Goal: Task Accomplishment & Management: Use online tool/utility

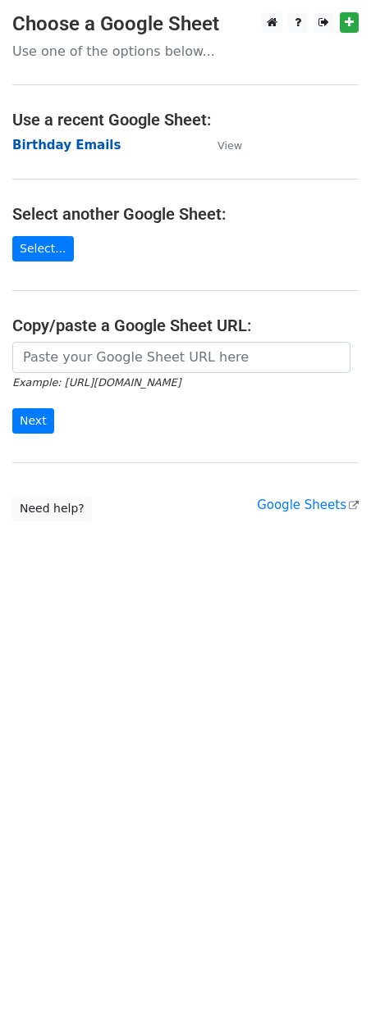
click at [49, 148] on strong "Birthday Emails" at bounding box center [66, 145] width 108 height 15
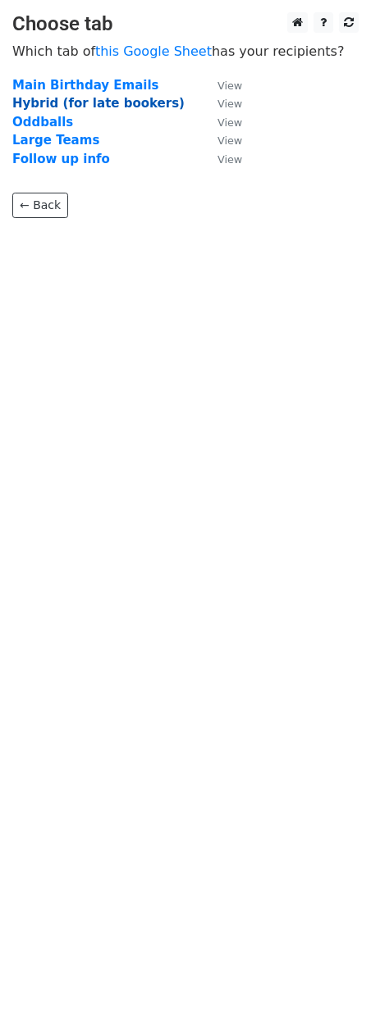
click at [51, 107] on strong "Hybrid (for late bookers)" at bounding box center [98, 103] width 172 height 15
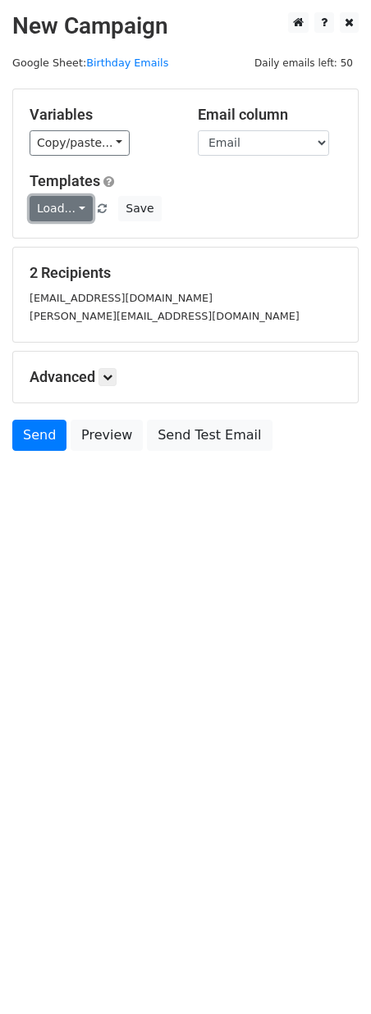
click at [57, 209] on link "Load..." at bounding box center [61, 208] width 63 height 25
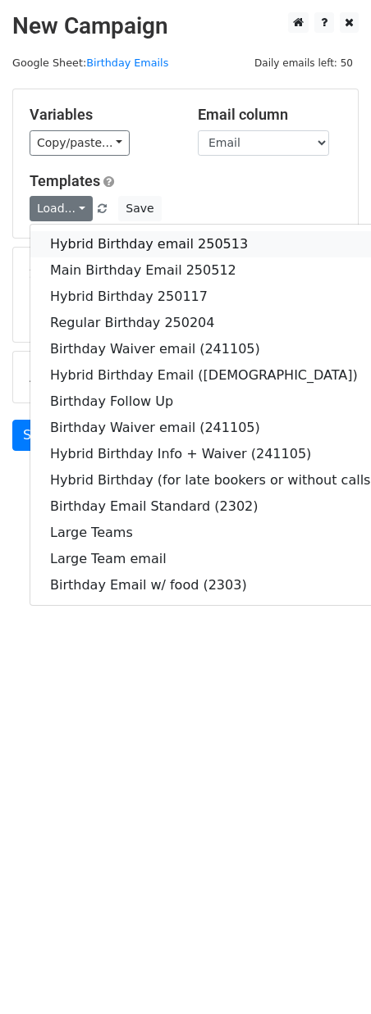
click at [68, 244] on link "Hybrid Birthday email 250513" at bounding box center [212, 244] width 365 height 26
